Goal: Information Seeking & Learning: Learn about a topic

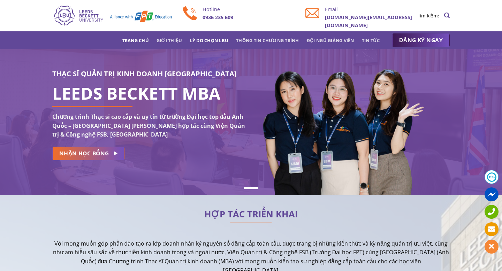
click at [218, 42] on link "Lý do chọn LBU" at bounding box center [209, 40] width 39 height 13
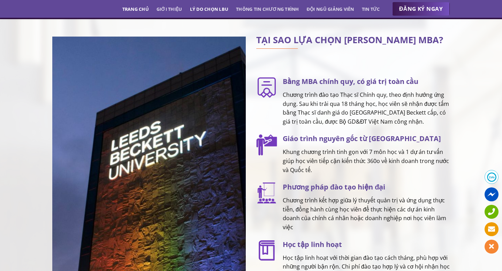
scroll to position [1013, 0]
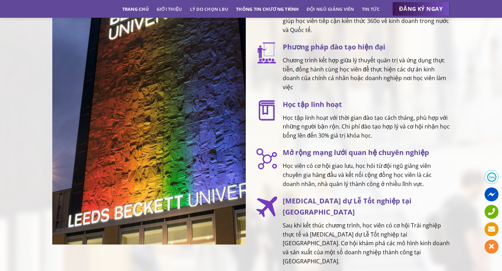
click at [256, 11] on link "Thông tin chương trình" at bounding box center [267, 9] width 63 height 13
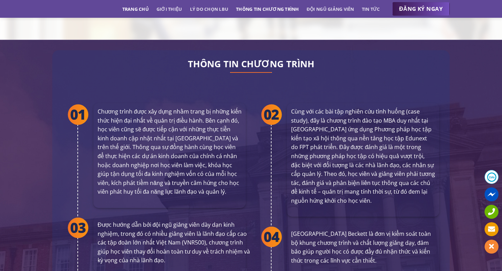
scroll to position [1268, 0]
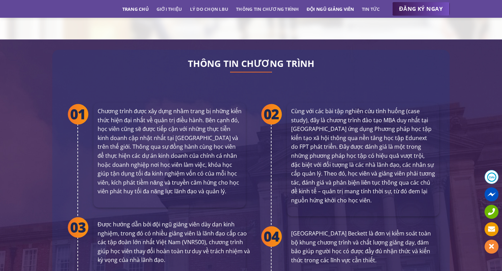
click at [324, 6] on link "Đội ngũ giảng viên" at bounding box center [329, 9] width 47 height 13
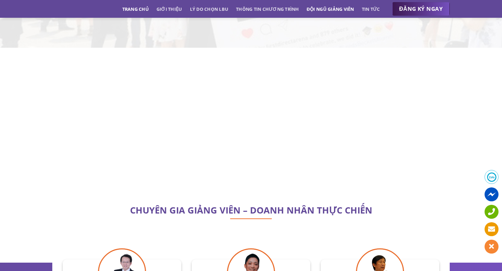
scroll to position [1992, 0]
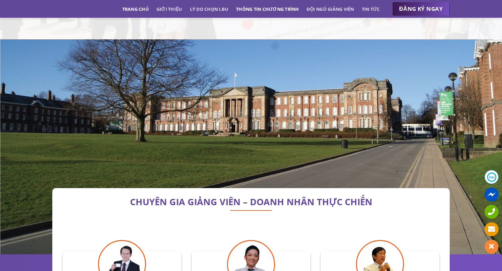
click at [268, 10] on link "Thông tin chương trình" at bounding box center [267, 9] width 63 height 13
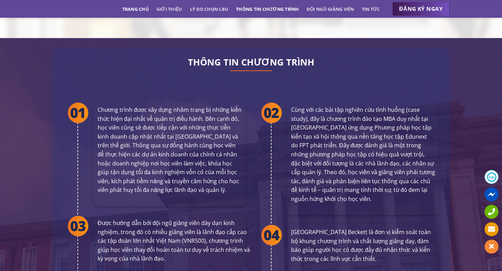
scroll to position [1268, 0]
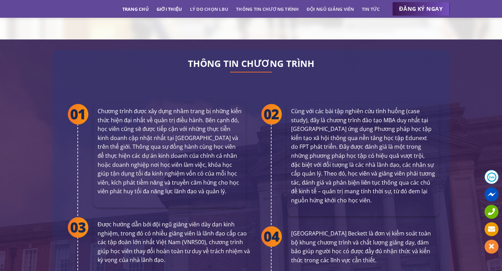
click at [173, 8] on link "Giới thiệu" at bounding box center [169, 9] width 26 height 13
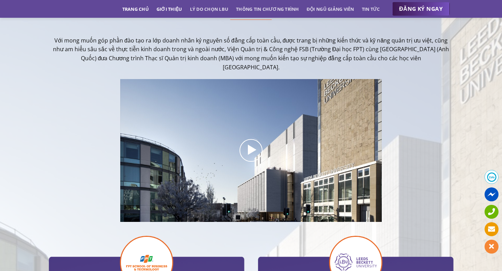
scroll to position [171, 0]
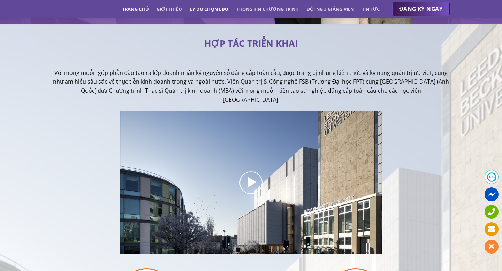
click at [213, 7] on link "Lý do chọn LBU" at bounding box center [209, 9] width 39 height 13
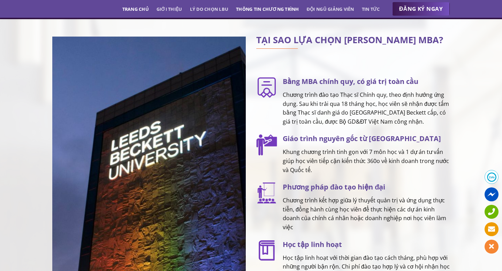
click at [258, 8] on link "Thông tin chương trình" at bounding box center [267, 9] width 63 height 13
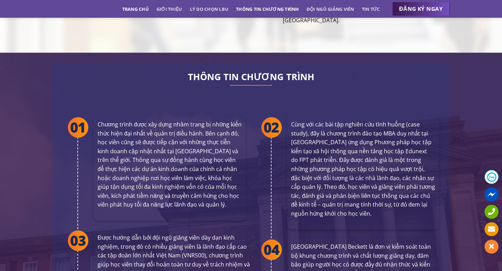
scroll to position [1268, 0]
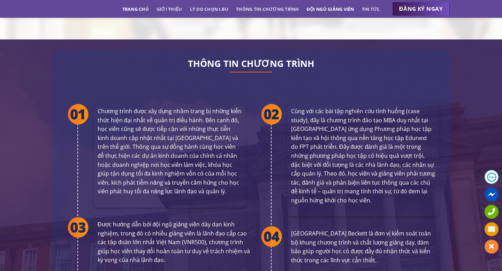
click at [313, 10] on link "Đội ngũ giảng viên" at bounding box center [329, 9] width 47 height 13
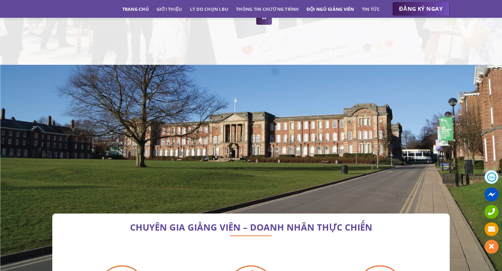
scroll to position [1992, 0]
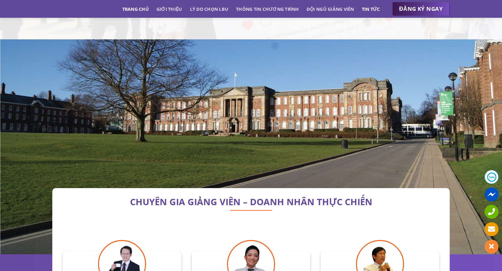
click at [371, 9] on link "Tin tức" at bounding box center [371, 9] width 18 height 13
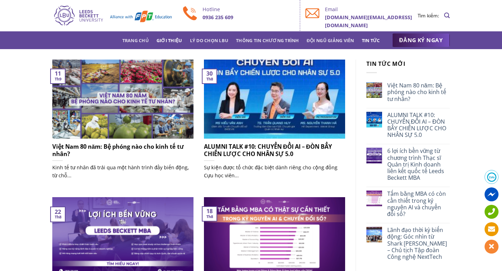
click at [162, 39] on link "Giới thiệu" at bounding box center [169, 40] width 26 height 13
click at [133, 39] on link "Trang chủ" at bounding box center [135, 40] width 26 height 13
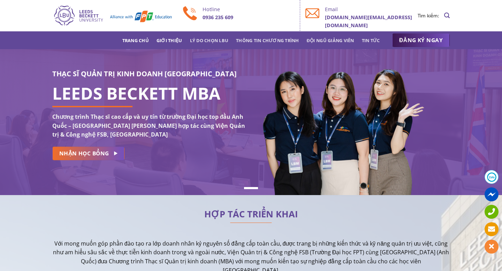
click at [171, 37] on link "Giới thiệu" at bounding box center [169, 40] width 26 height 13
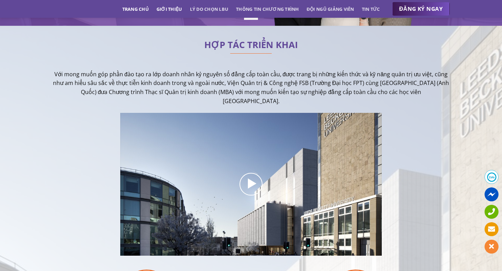
scroll to position [171, 0]
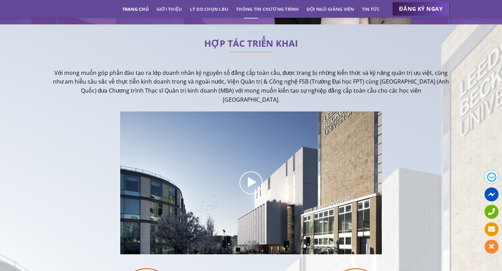
click at [210, 15] on div "Trang chủ Giới thiệu Lý do chọn LBU Thông tin chương trình Đội ngũ giảng viên T…" at bounding box center [250, 9] width 407 height 14
click at [210, 11] on link "Lý do chọn LBU" at bounding box center [209, 9] width 39 height 13
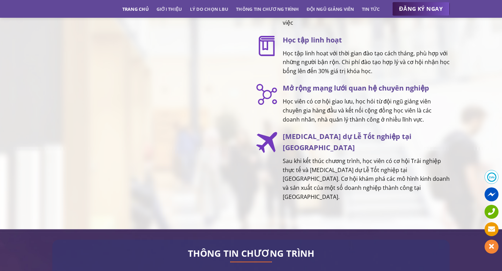
scroll to position [1094, 0]
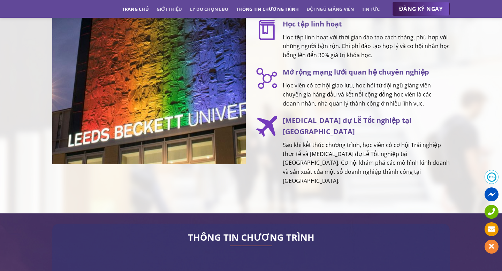
click at [260, 8] on link "Thông tin chương trình" at bounding box center [267, 9] width 63 height 13
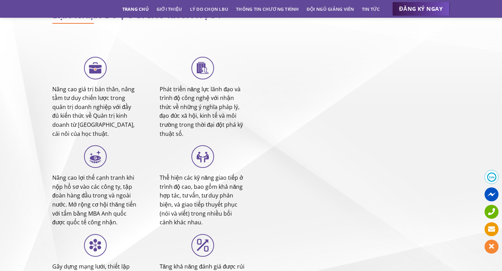
scroll to position [3078, 0]
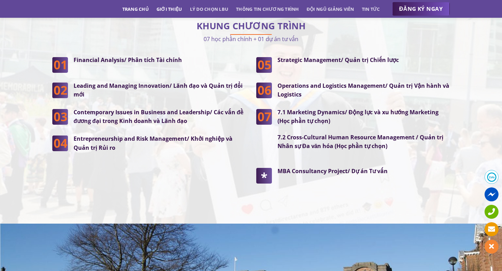
click at [177, 7] on link "Giới thiệu" at bounding box center [169, 9] width 26 height 13
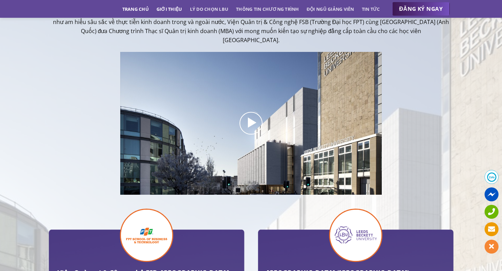
scroll to position [171, 0]
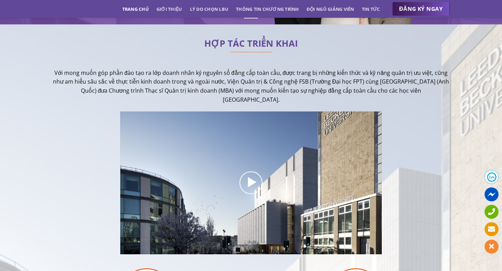
click at [137, 7] on link "Trang chủ" at bounding box center [135, 9] width 26 height 13
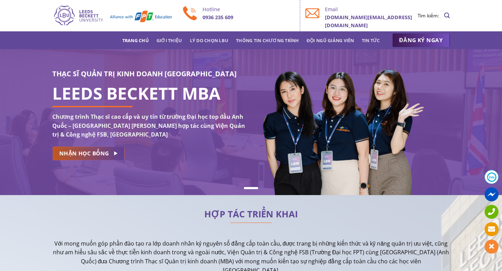
click at [105, 159] on link "NHẬN HỌC BỔNG" at bounding box center [88, 154] width 72 height 14
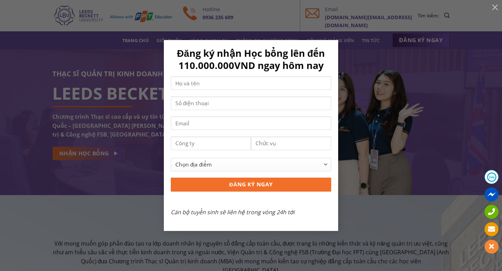
click at [329, 38] on div "Đăng ký nhận Học bổng lên đến 110.000.000VND ngay hôm nay Chọn địa điểm Hà Nội …" at bounding box center [251, 135] width 502 height 271
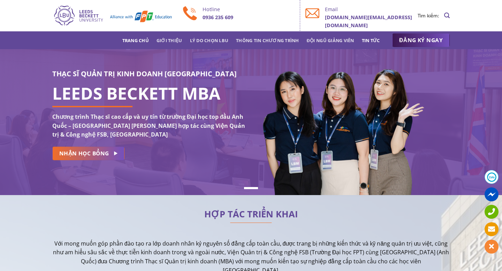
click at [375, 36] on link "Tin tức" at bounding box center [371, 40] width 18 height 13
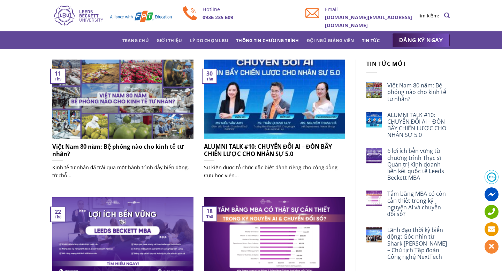
click at [274, 39] on link "Thông tin chương trình" at bounding box center [267, 40] width 63 height 13
click at [269, 41] on link "Thông tin chương trình" at bounding box center [267, 40] width 63 height 13
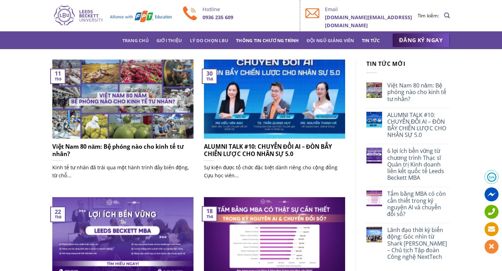
click at [269, 41] on link "Thông tin chương trình" at bounding box center [267, 40] width 63 height 13
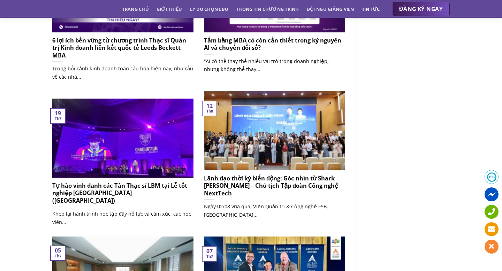
scroll to position [390, 0]
